Goal: Information Seeking & Learning: Learn about a topic

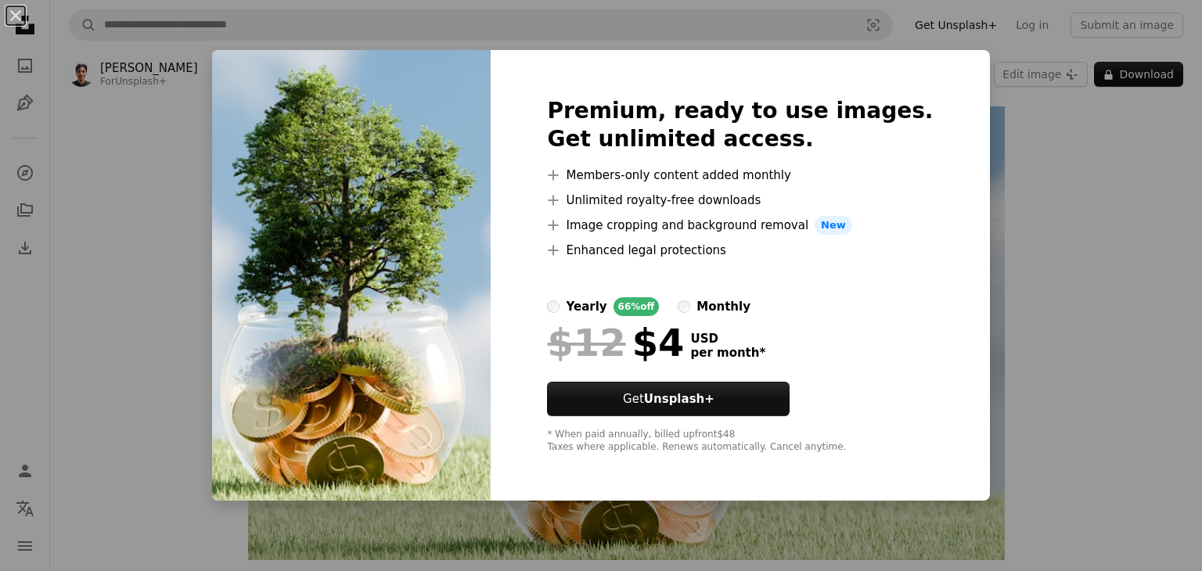
click at [588, 195] on div "An X shape Premium, ready to use images. Get unlimited access. A plus sign Memb…" at bounding box center [601, 285] width 1202 height 571
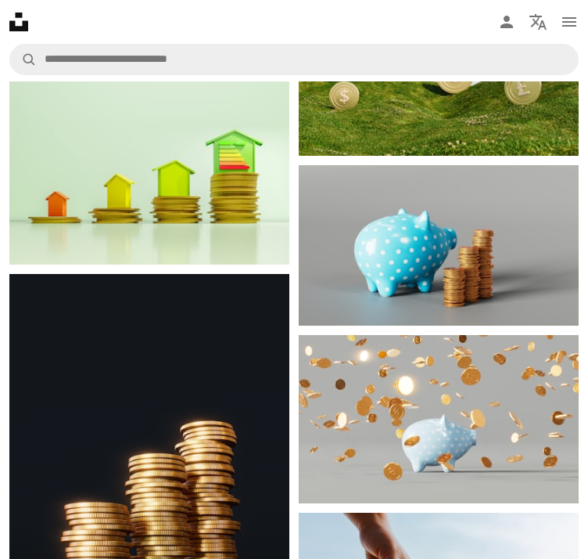
scroll to position [4463, 0]
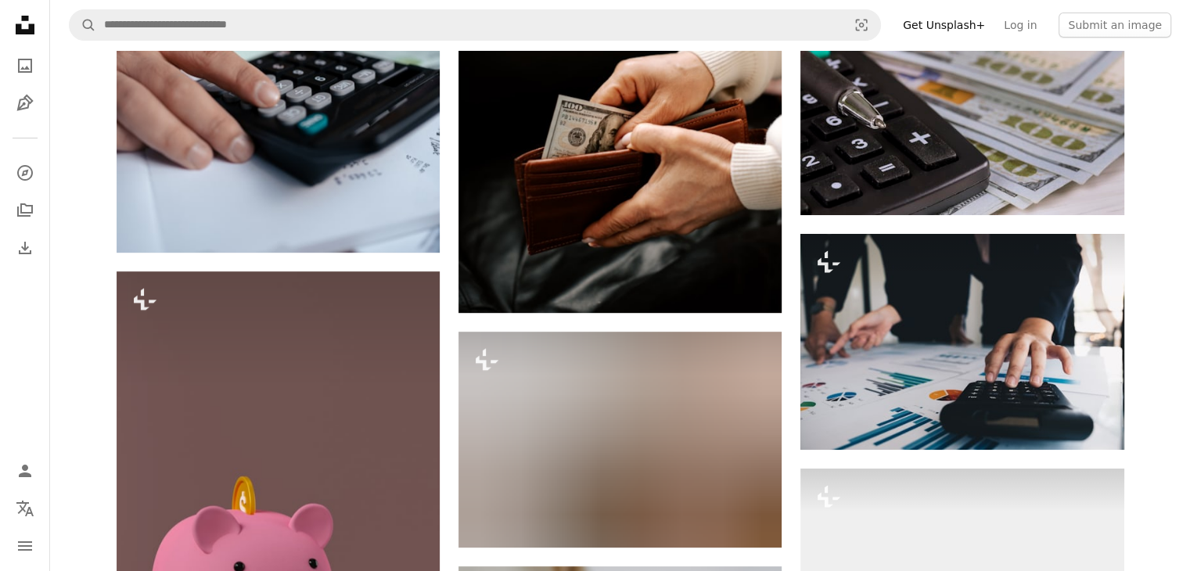
scroll to position [6729, 0]
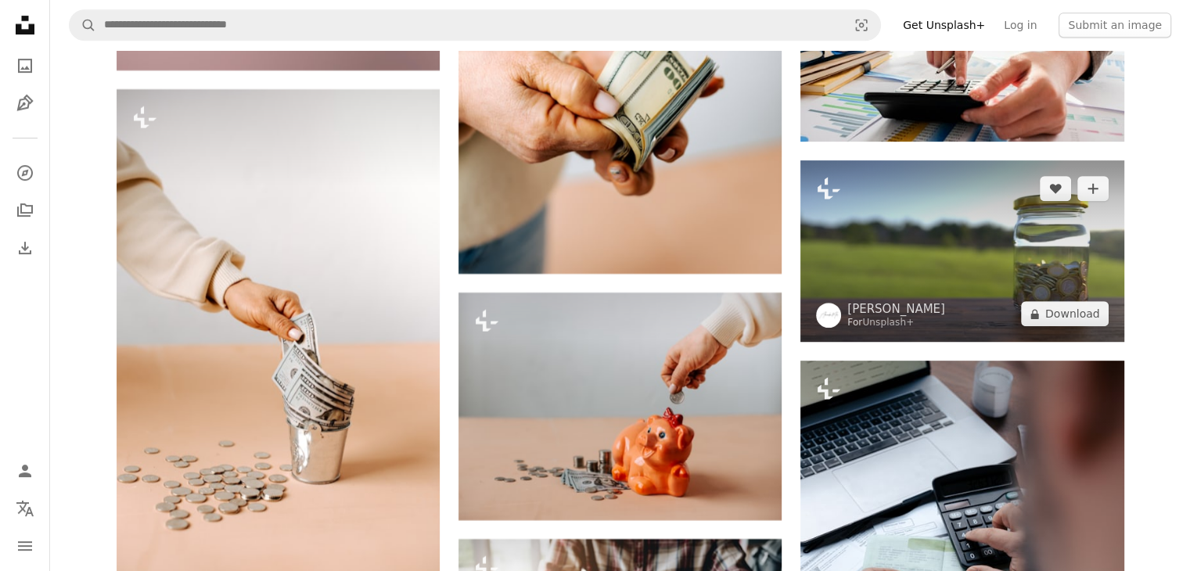
click at [588, 207] on img at bounding box center [961, 251] width 323 height 182
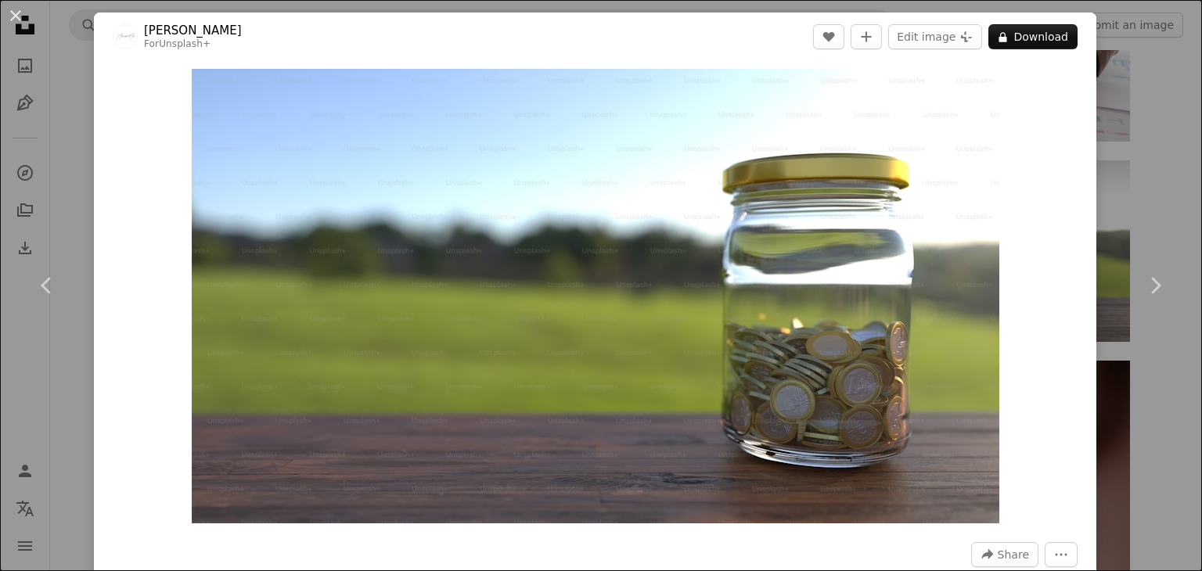
click at [19, 18] on button "An X shape" at bounding box center [15, 15] width 19 height 19
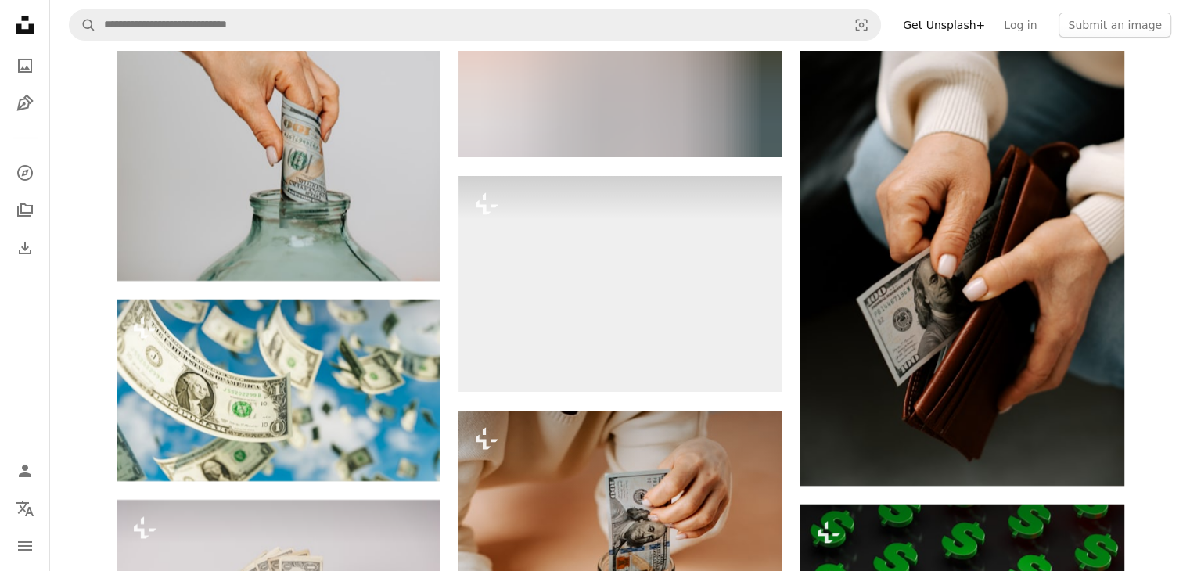
scroll to position [11736, 0]
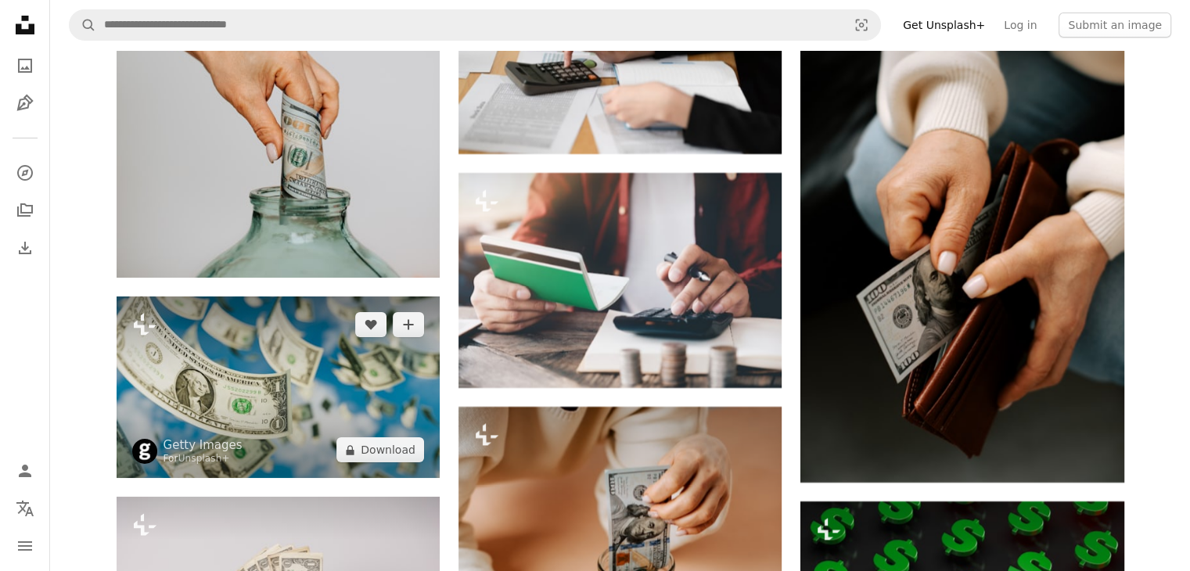
click at [304, 343] on img at bounding box center [278, 388] width 323 height 182
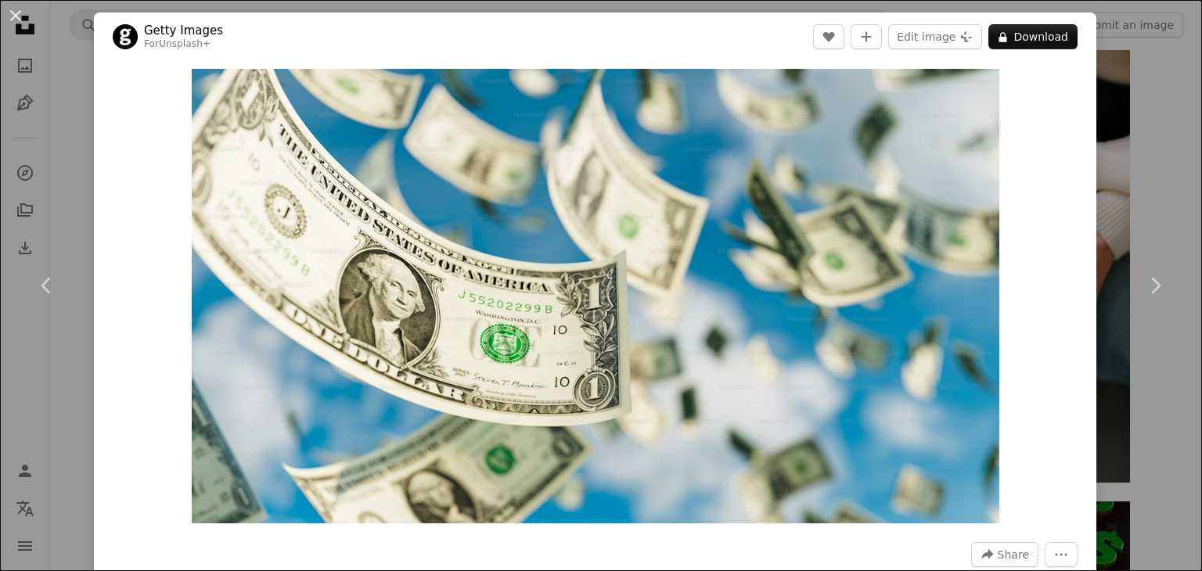
drag, startPoint x: 16, startPoint y: 13, endPoint x: 210, endPoint y: 87, distance: 208.5
click at [16, 13] on button "An X shape" at bounding box center [15, 15] width 19 height 19
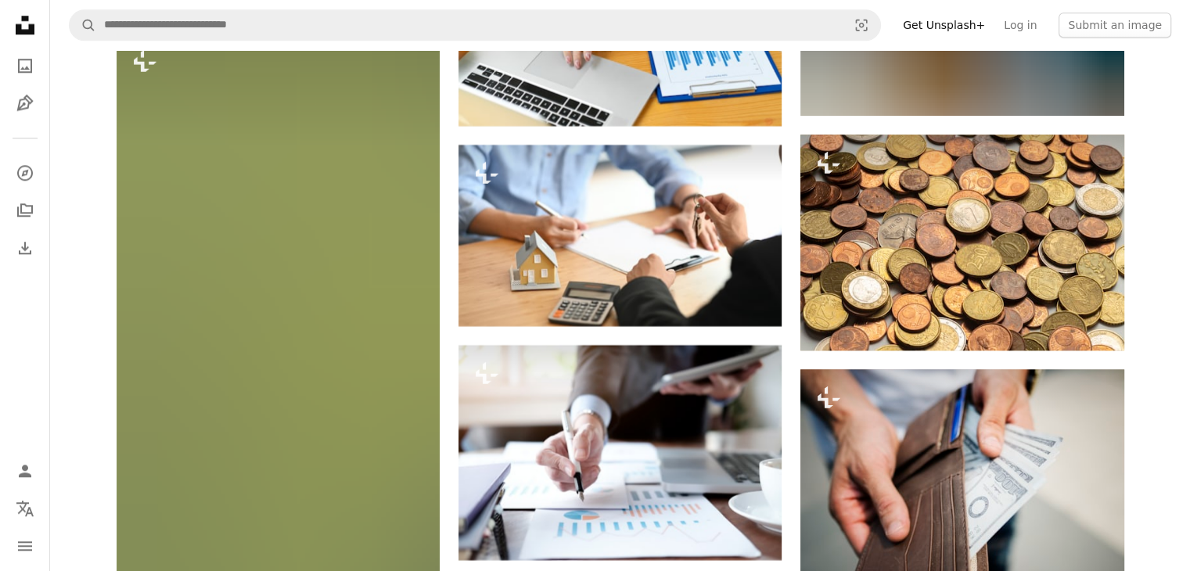
scroll to position [25663, 0]
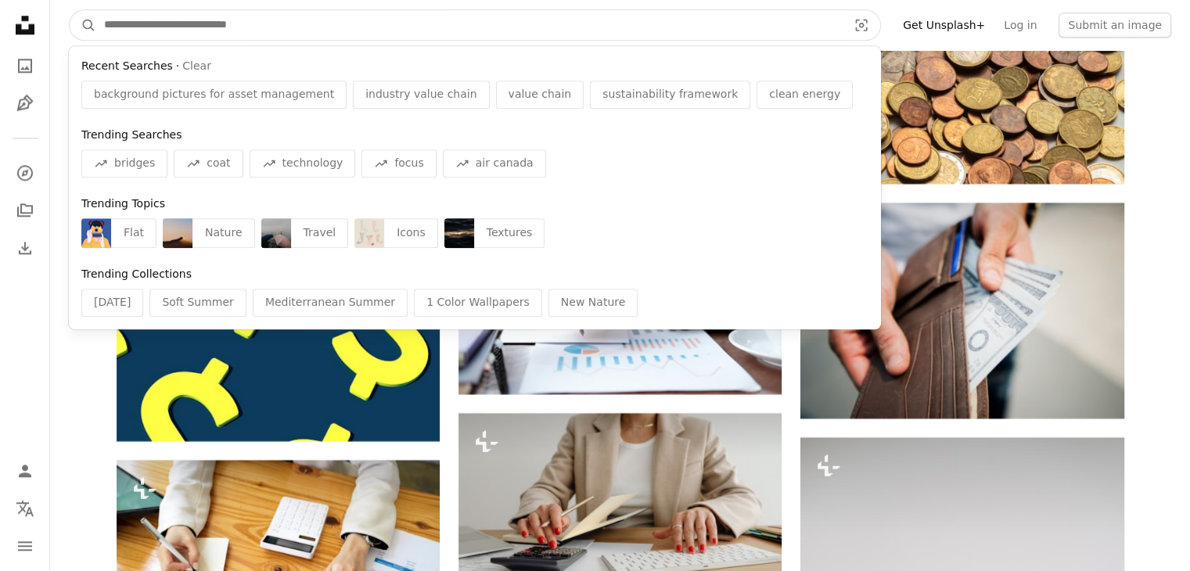
click at [178, 16] on input "Find visuals sitewide" at bounding box center [469, 25] width 746 height 30
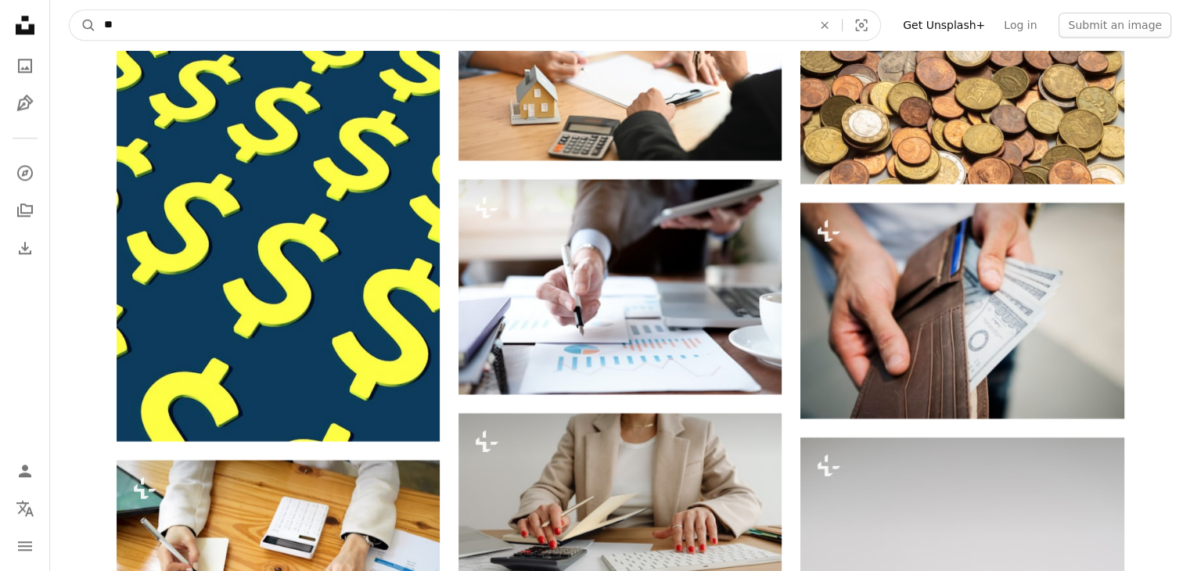
type input "*"
type input "*****"
click at [70, 10] on button "A magnifying glass" at bounding box center [83, 25] width 27 height 30
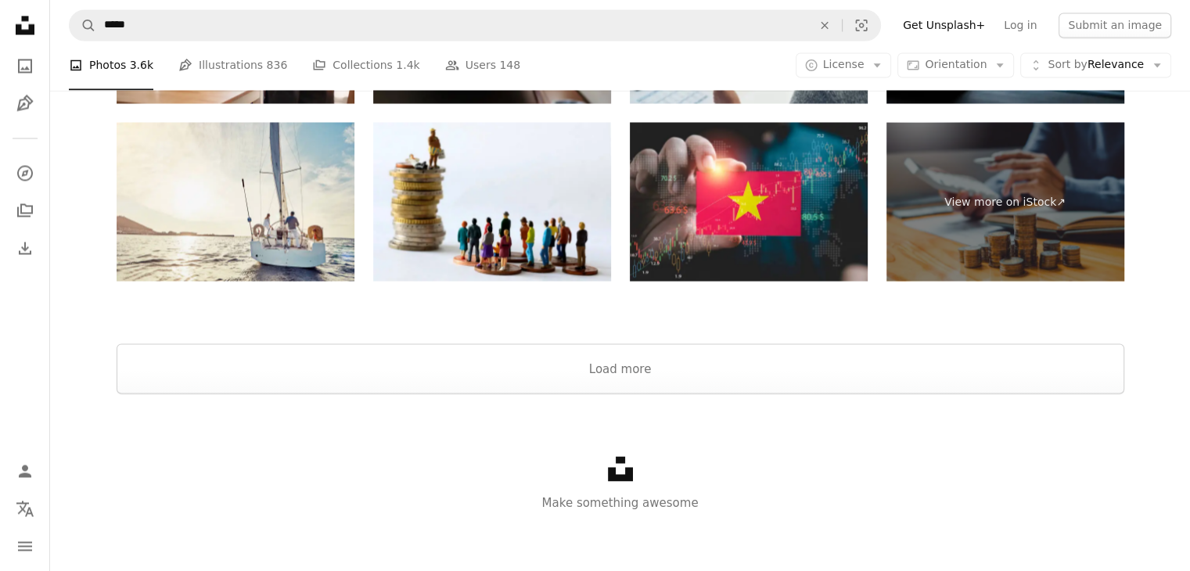
scroll to position [2892, 0]
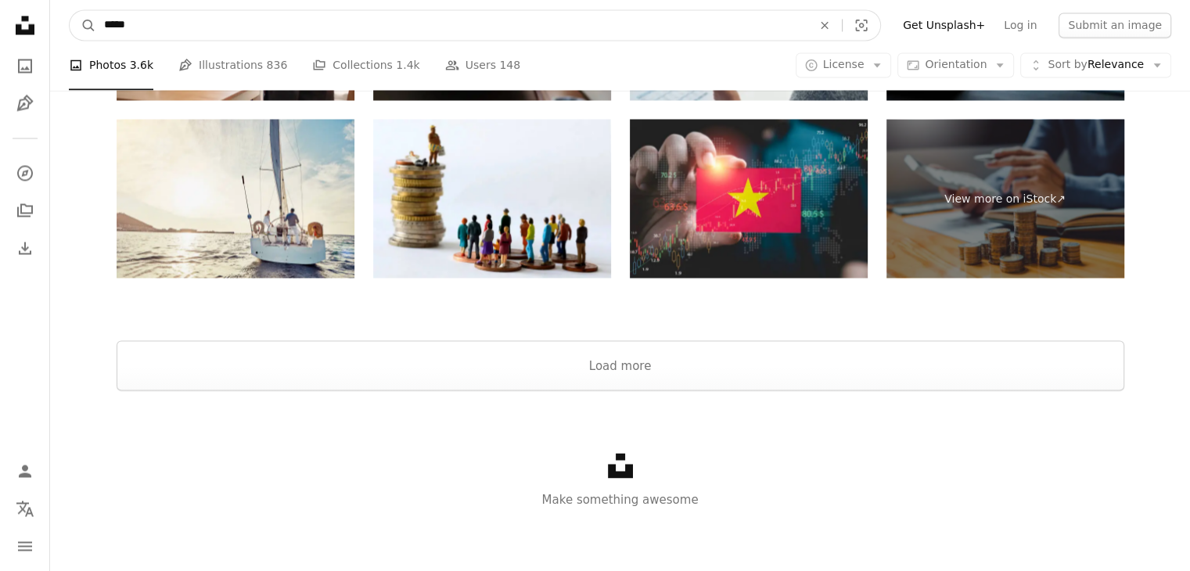
drag, startPoint x: 242, startPoint y: 35, endPoint x: 0, endPoint y: 38, distance: 241.8
type input "*"
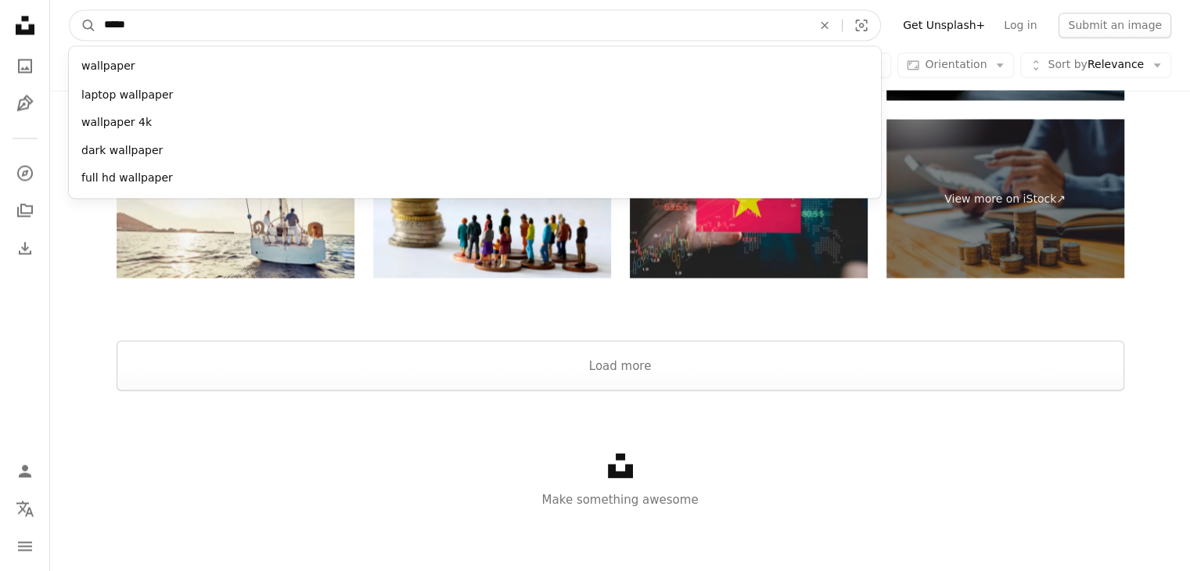
type input "******"
click button "A magnifying glass" at bounding box center [83, 25] width 27 height 30
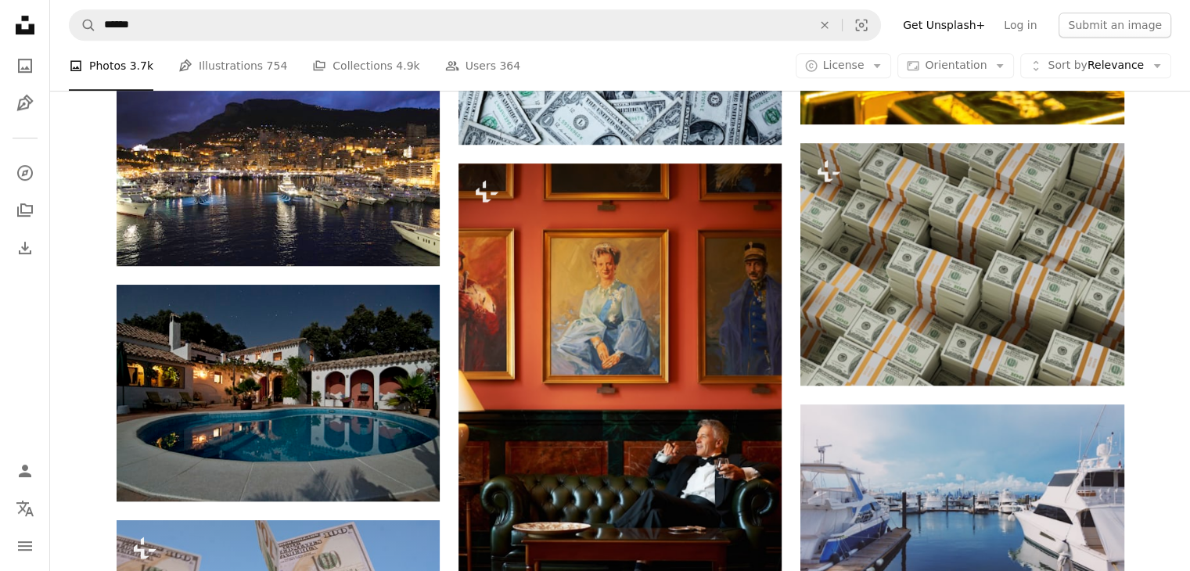
scroll to position [782, 0]
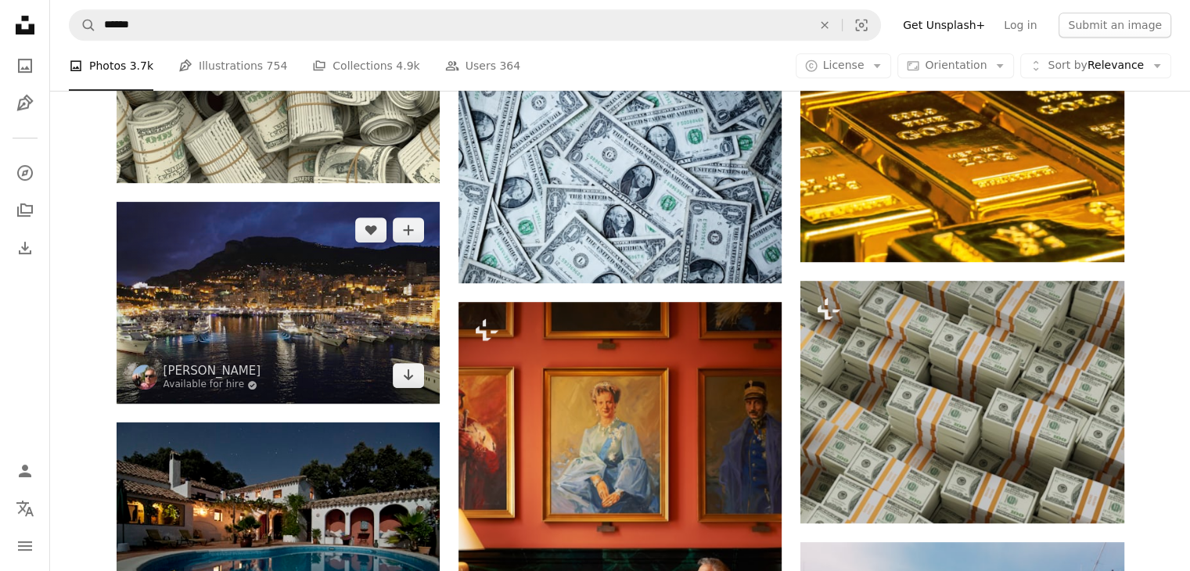
click at [299, 349] on img at bounding box center [278, 303] width 323 height 202
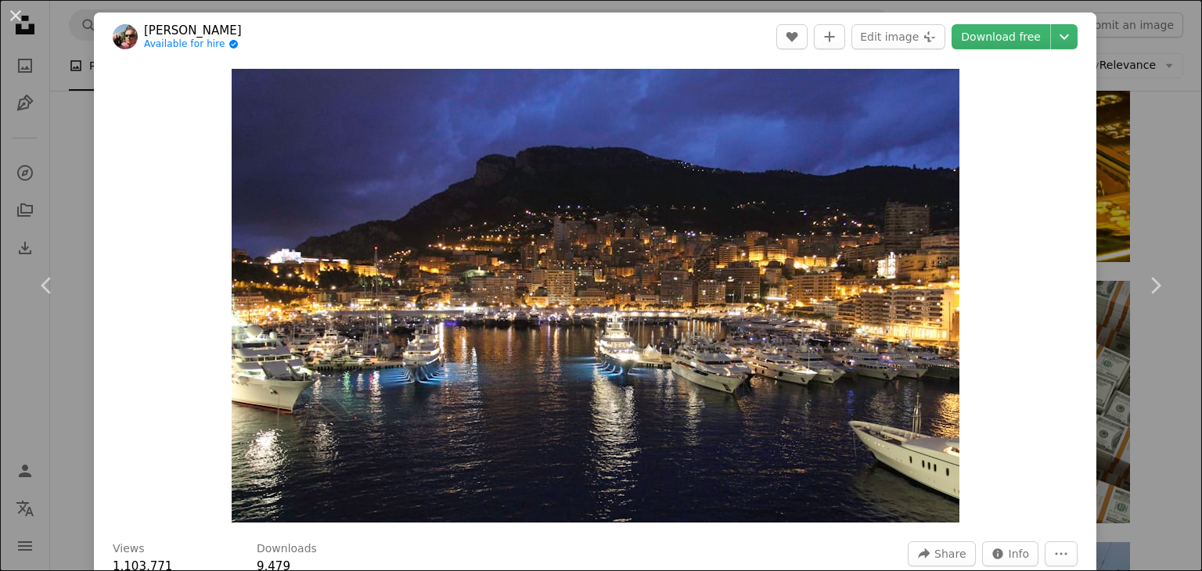
click at [588, 92] on div "An X shape Chevron left Chevron right [PERSON_NAME] Available for hire A checkm…" at bounding box center [601, 285] width 1202 height 571
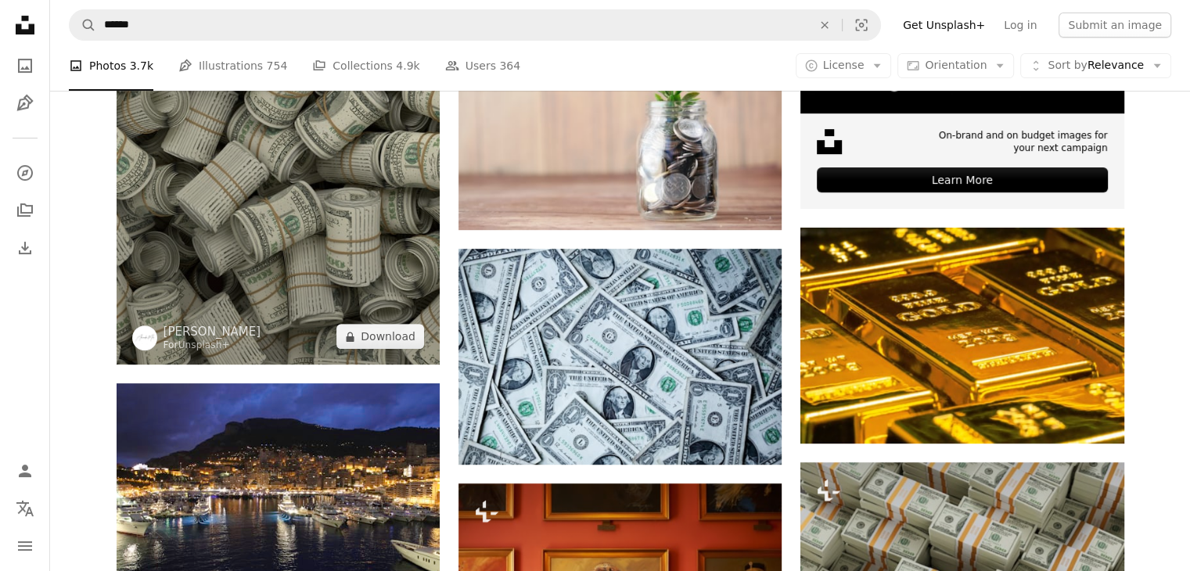
scroll to position [914, 0]
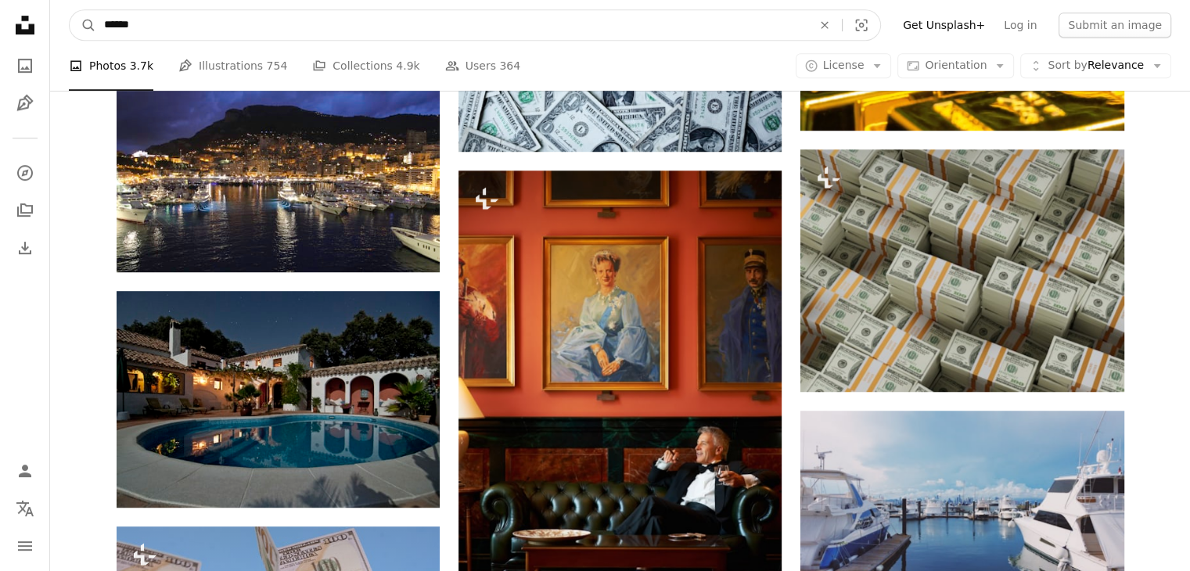
click at [461, 16] on input "******" at bounding box center [451, 25] width 711 height 30
type input "**********"
click at [70, 10] on button "A magnifying glass" at bounding box center [83, 25] width 27 height 30
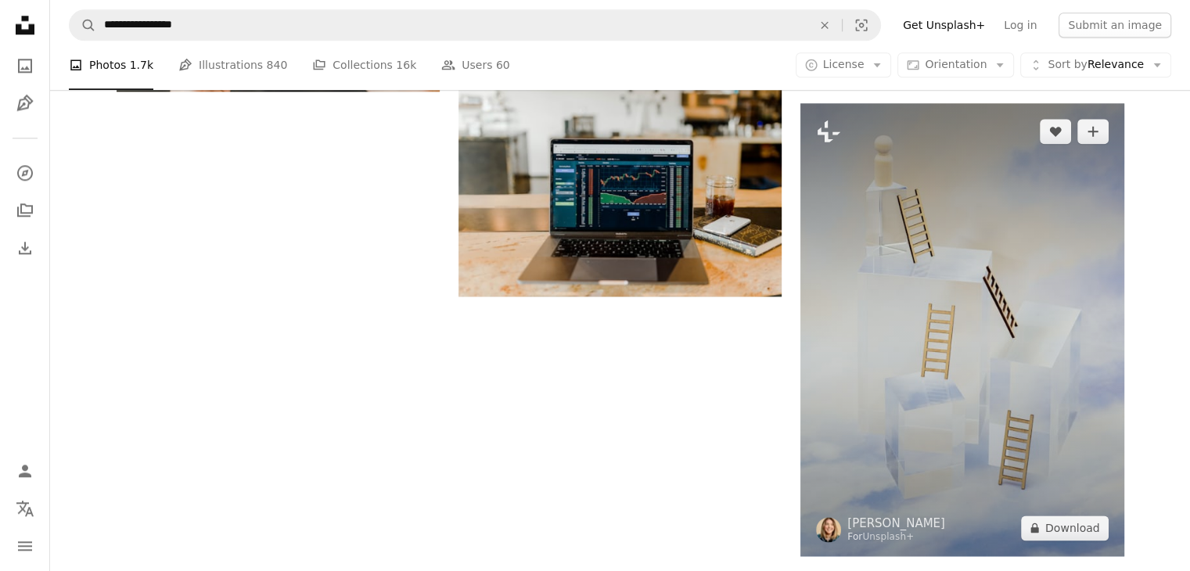
scroll to position [1894, 0]
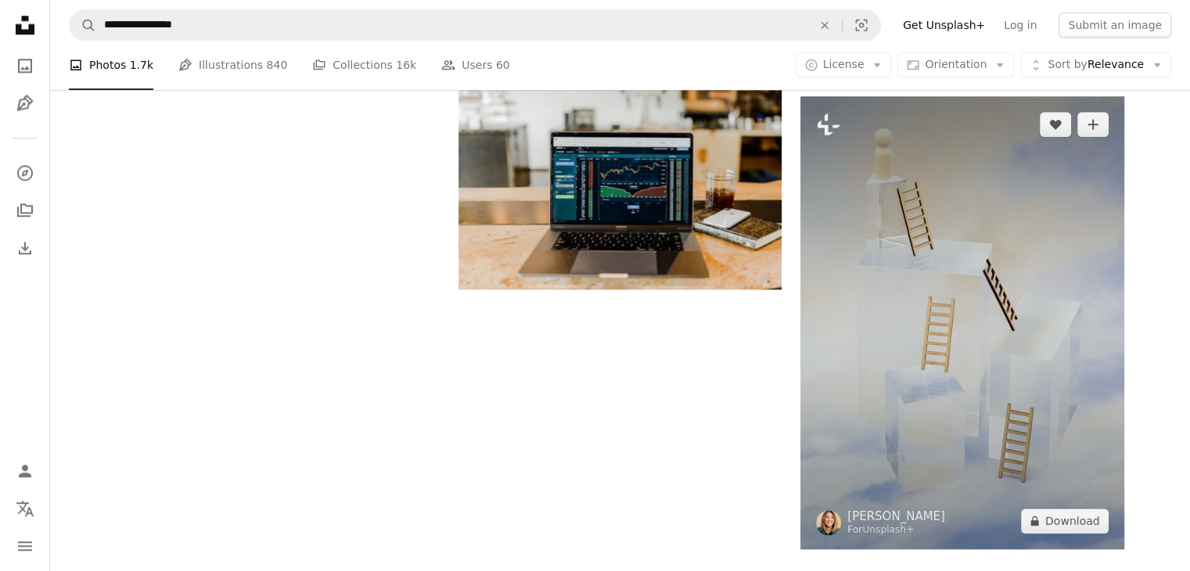
click at [588, 234] on img at bounding box center [961, 322] width 323 height 453
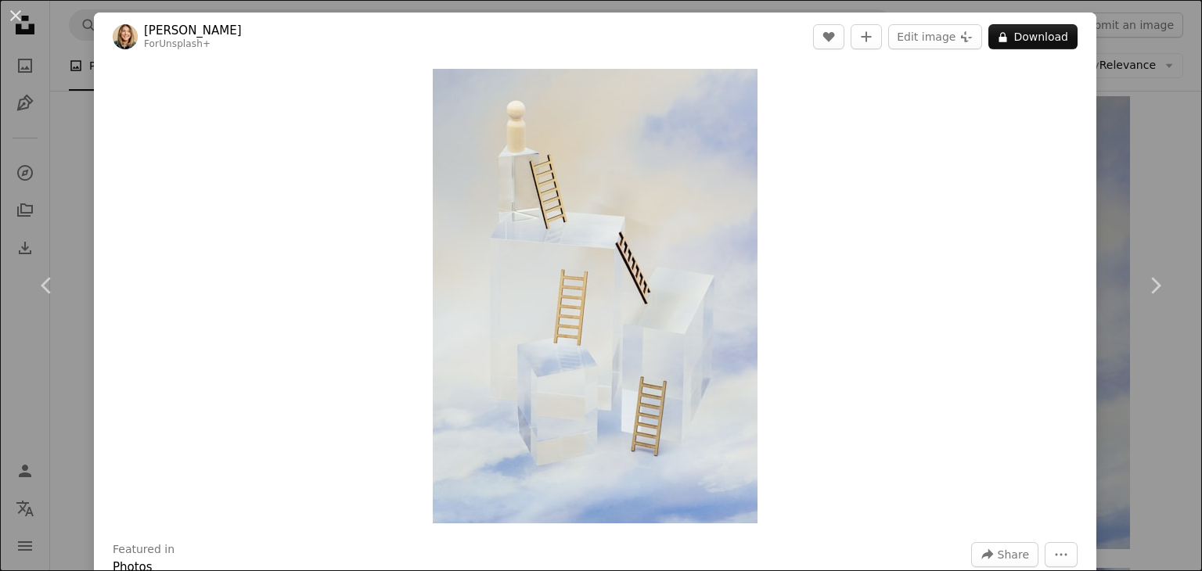
drag, startPoint x: 1141, startPoint y: 56, endPoint x: 271, endPoint y: 44, distance: 870.1
click at [588, 56] on div "An X shape Chevron left Chevron right [PERSON_NAME] For Unsplash+ A heart A plu…" at bounding box center [601, 285] width 1202 height 571
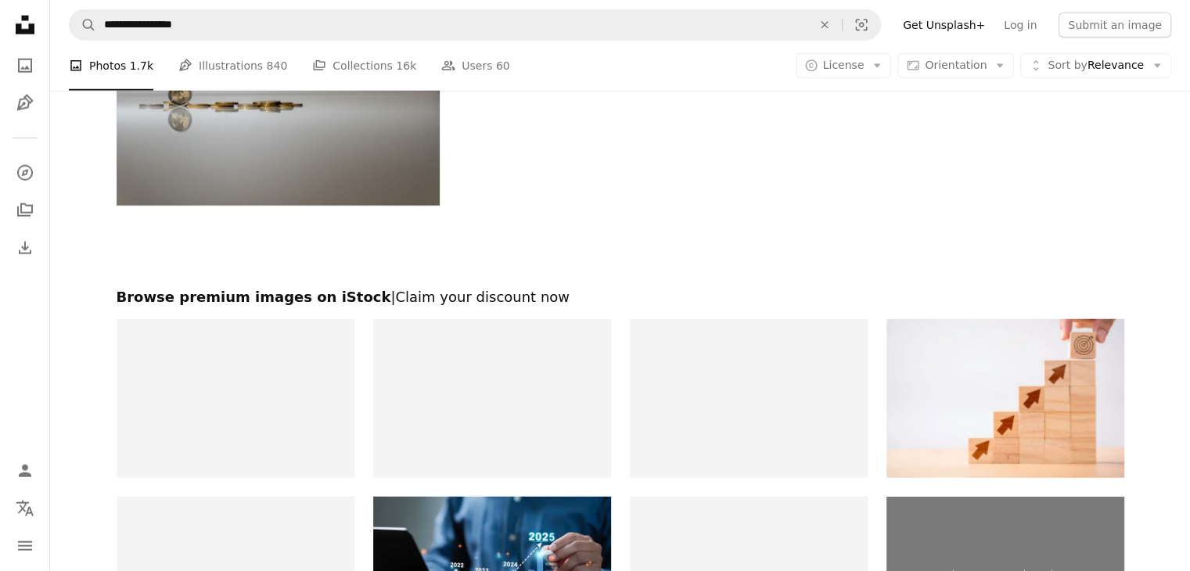
scroll to position [4398, 0]
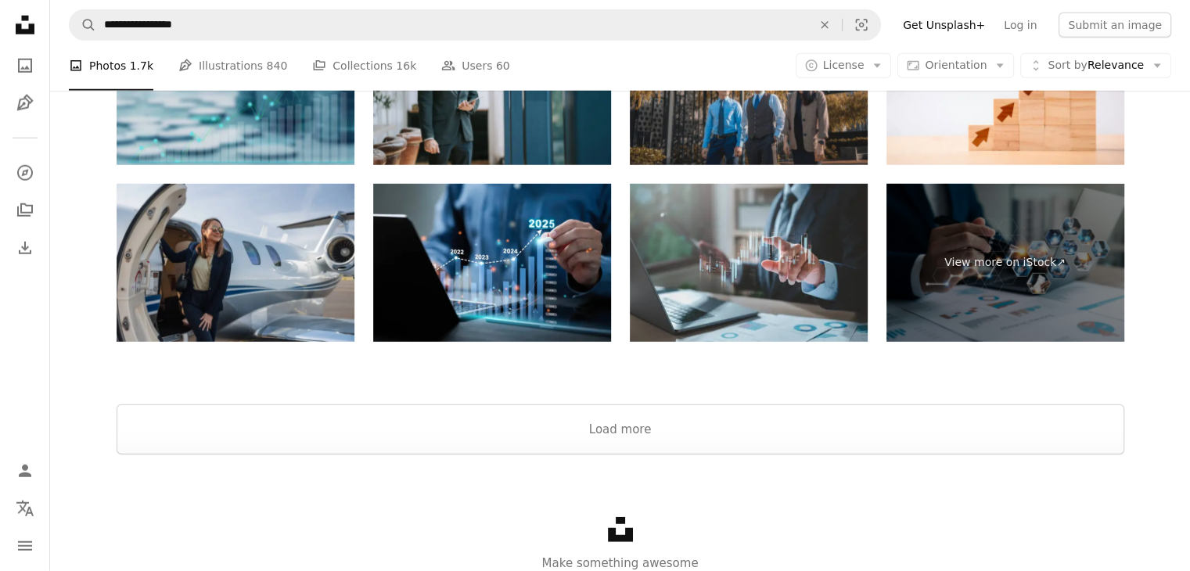
click at [277, 123] on img at bounding box center [236, 85] width 238 height 159
click at [194, 117] on img at bounding box center [236, 85] width 238 height 159
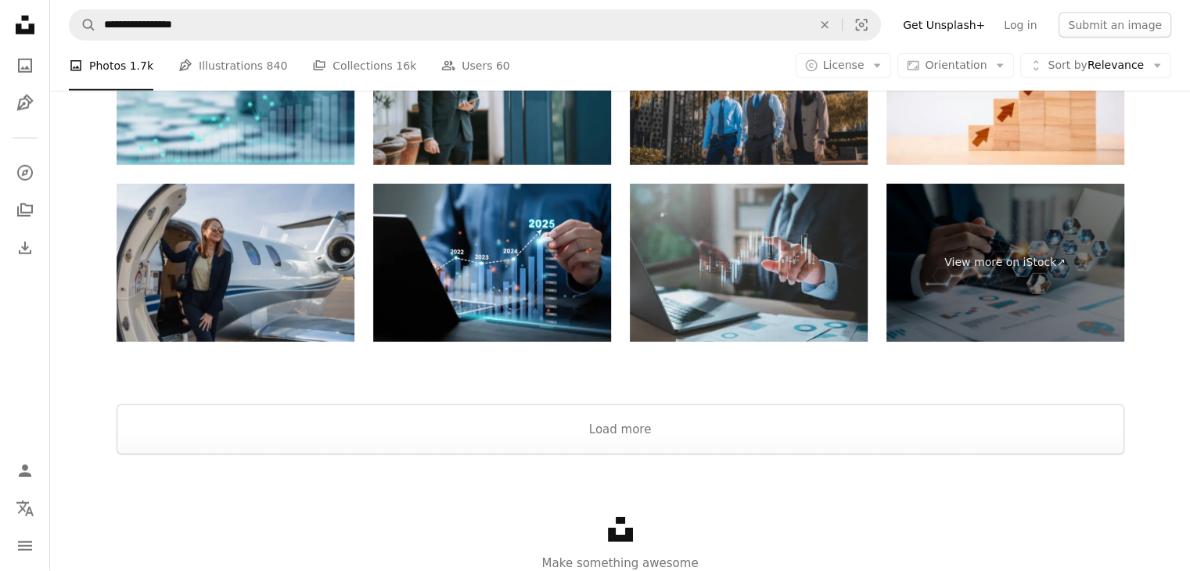
click at [588, 456] on div "Unsplash logo Make something awesome" at bounding box center [620, 545] width 1140 height 181
click at [588, 442] on button "Load more" at bounding box center [621, 430] width 1008 height 50
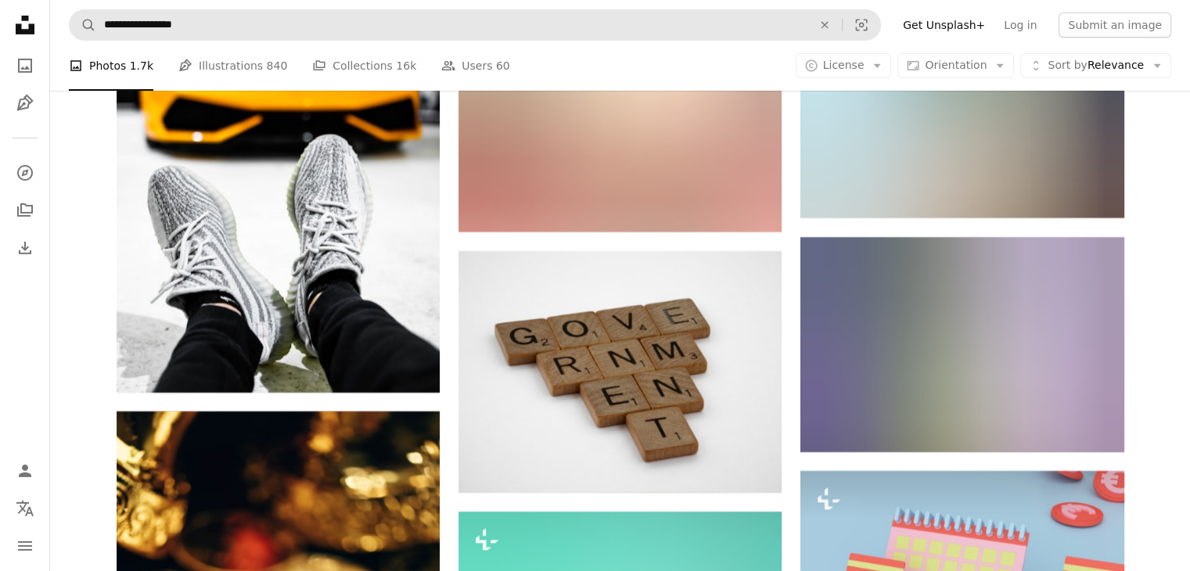
scroll to position [11753, 0]
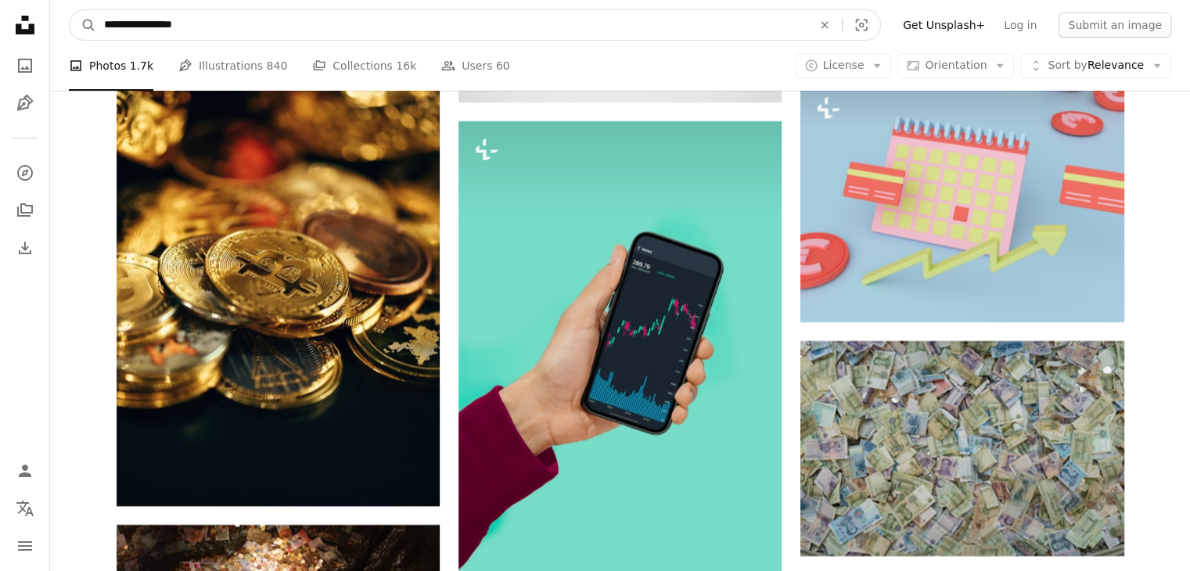
click at [437, 16] on input "**********" at bounding box center [451, 25] width 711 height 30
type input "*"
type input "********"
click at [70, 10] on button "A magnifying glass" at bounding box center [83, 25] width 27 height 30
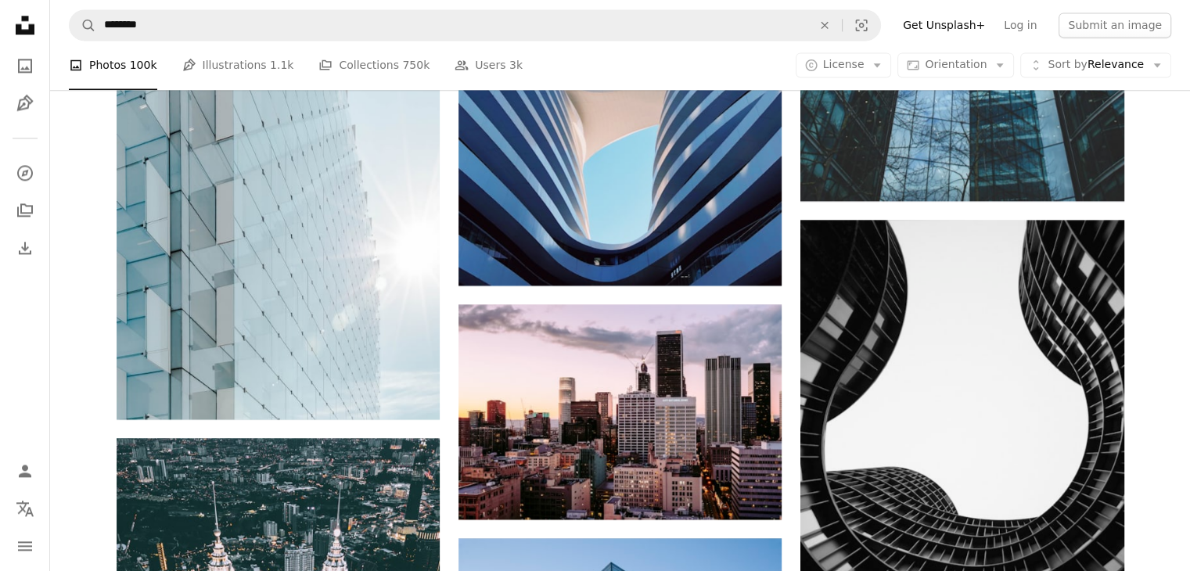
scroll to position [2627, 0]
